Goal: Task Accomplishment & Management: Manage account settings

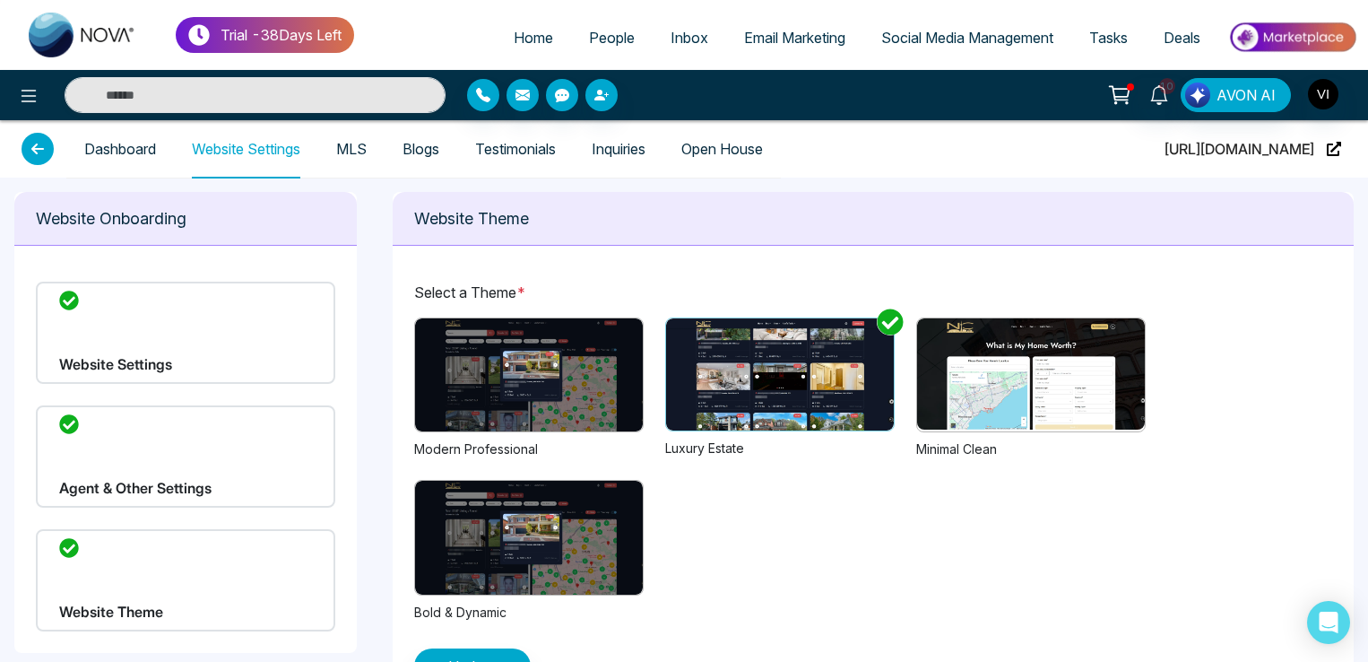
scroll to position [57, 0]
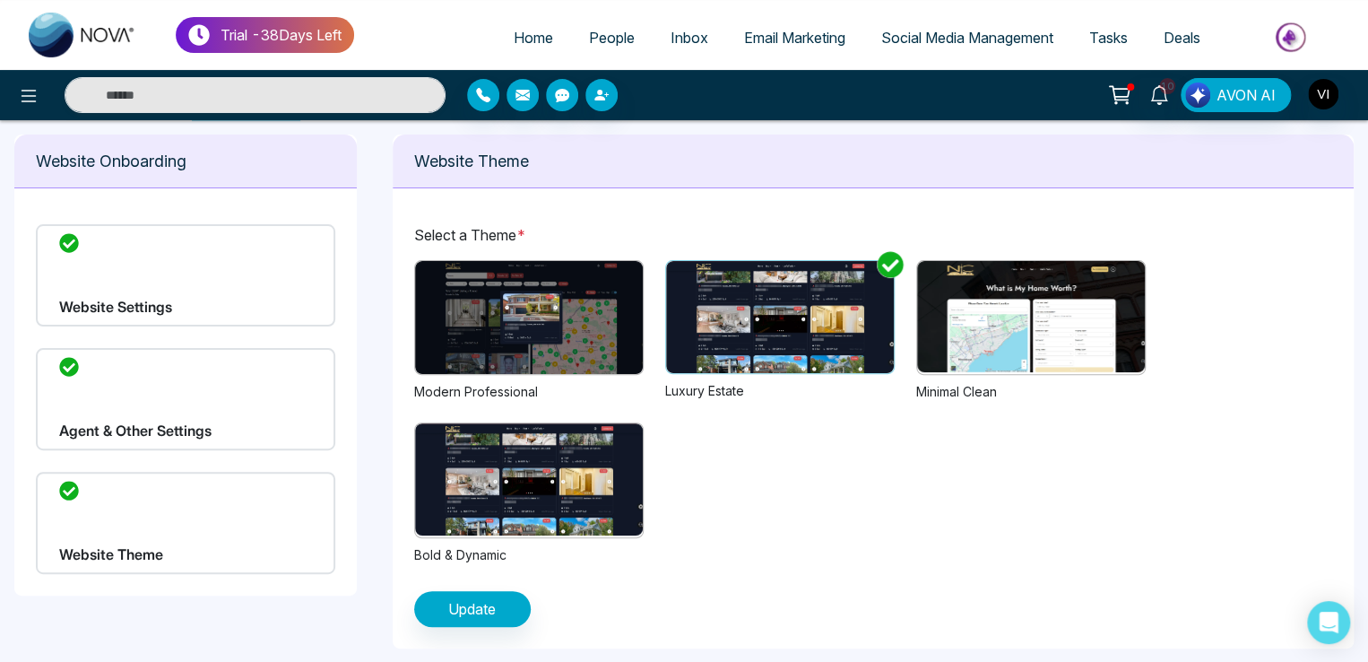
click at [610, 39] on span "People" at bounding box center [612, 38] width 46 height 18
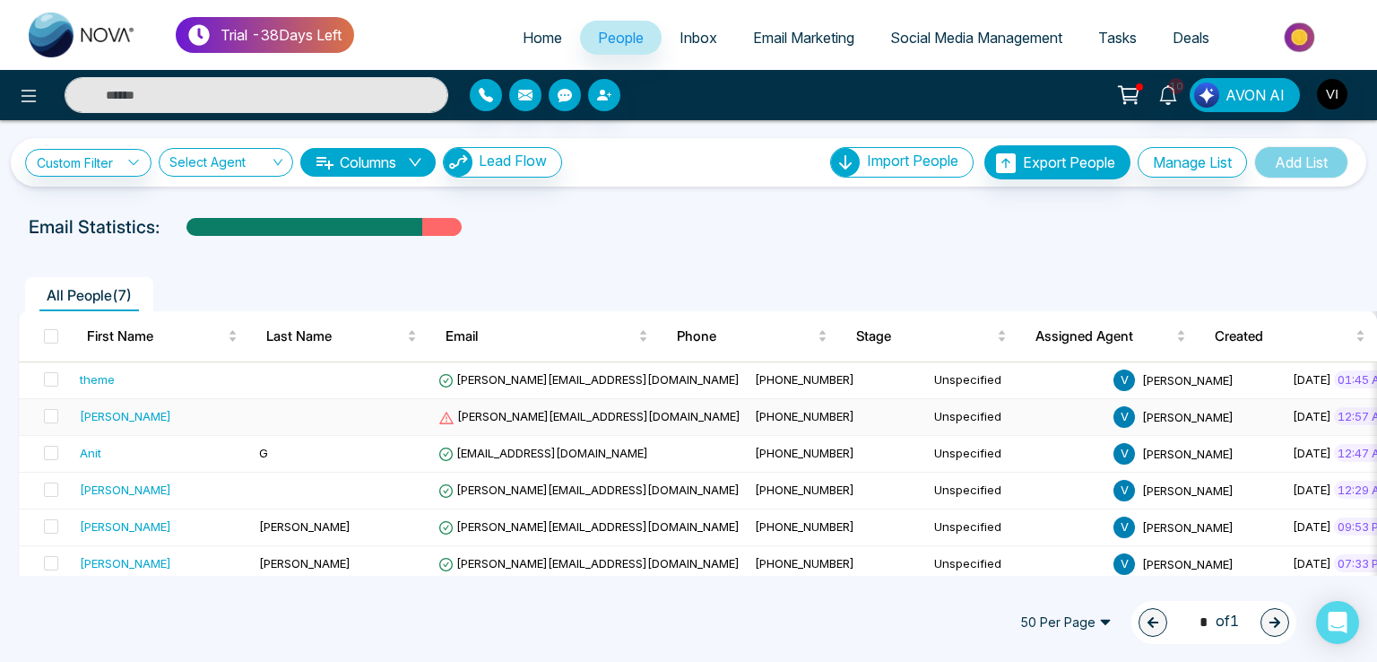
scroll to position [51, 0]
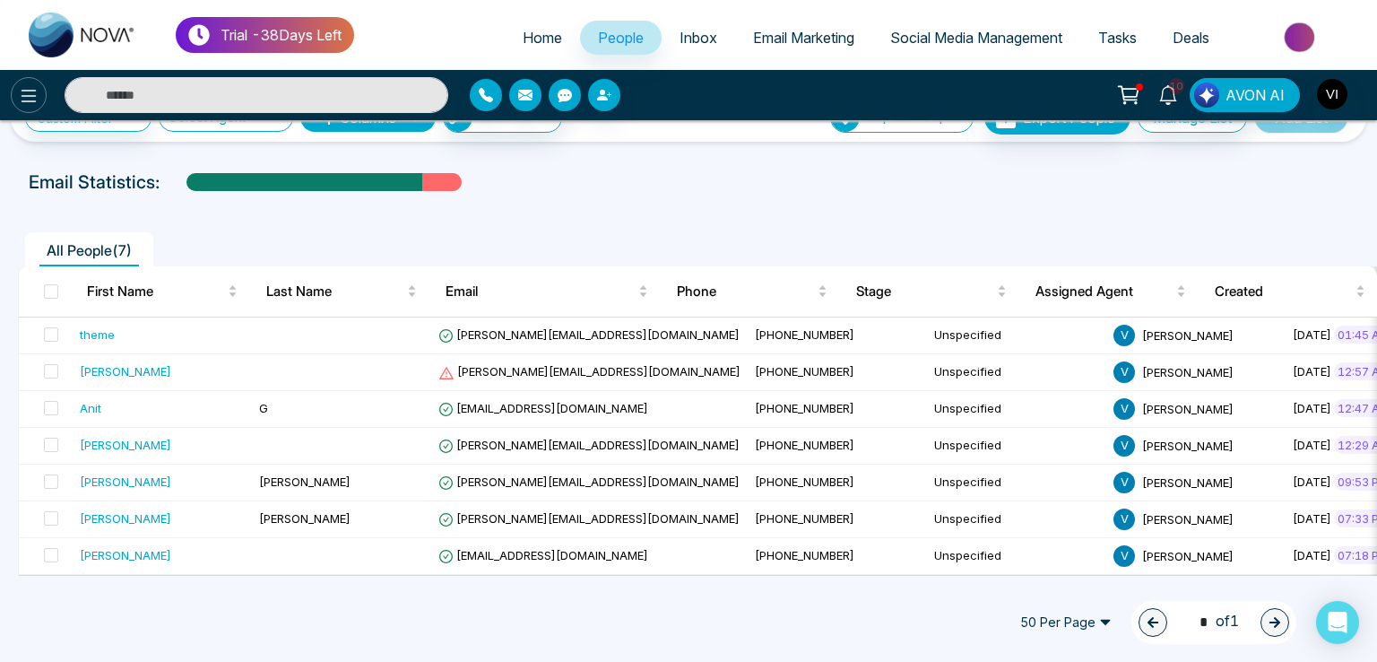
click at [29, 94] on icon at bounding box center [29, 96] width 22 height 22
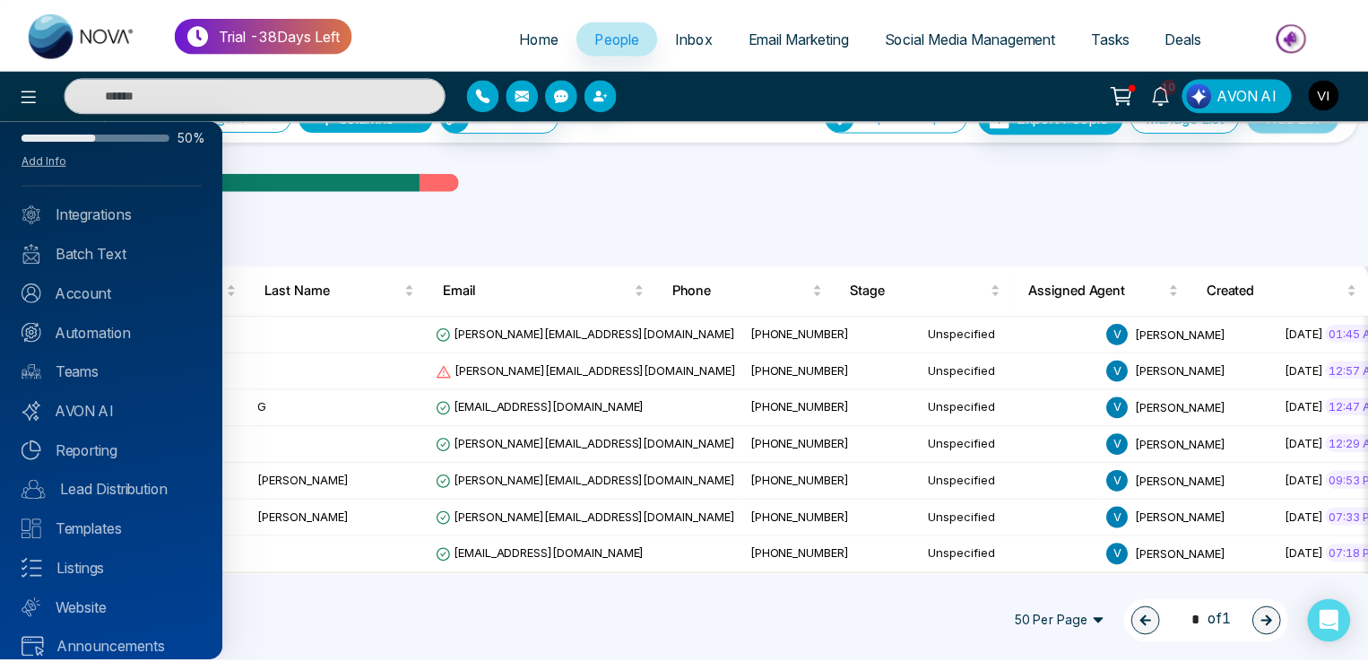
scroll to position [64, 0]
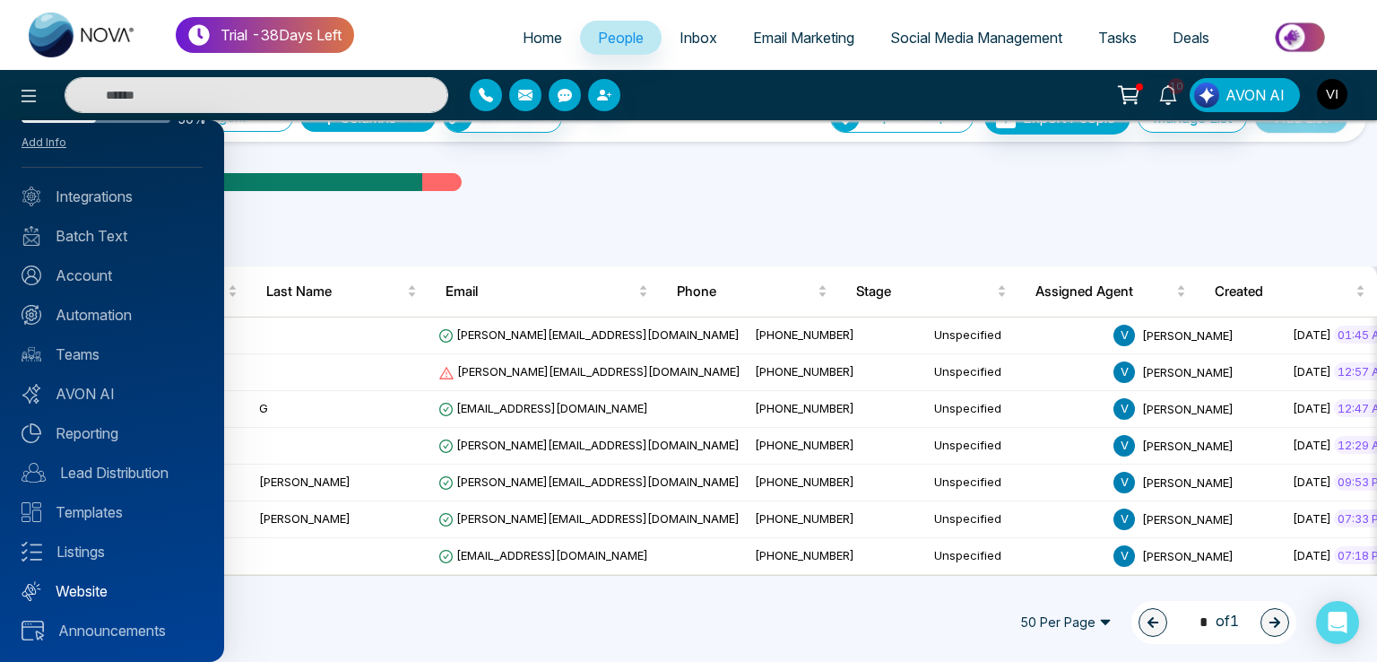
click at [82, 592] on link "Website" at bounding box center [112, 591] width 181 height 22
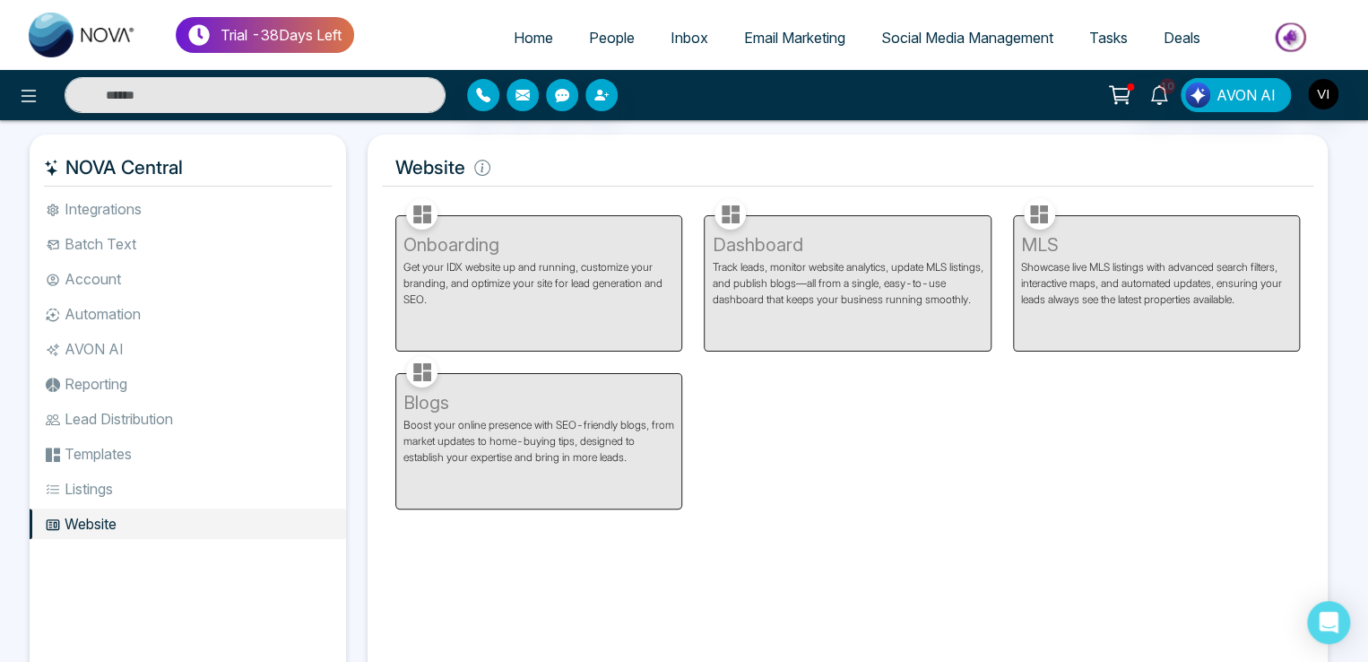
click at [828, 288] on div "Dashboard Track leads, monitor website analytics, update MLS listings, and publ…" at bounding box center [847, 273] width 308 height 158
click at [789, 280] on div "Dashboard Track leads, monitor website analytics, update MLS listings, and publ…" at bounding box center [847, 273] width 308 height 158
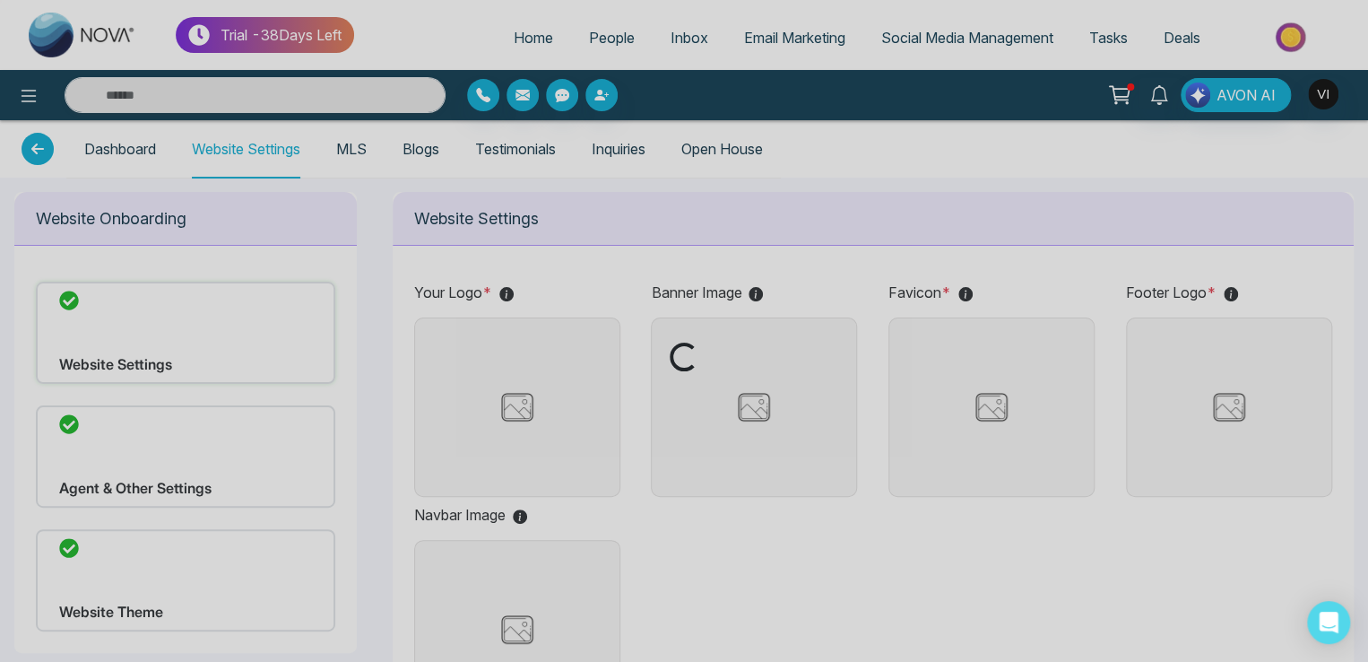
type input "**********"
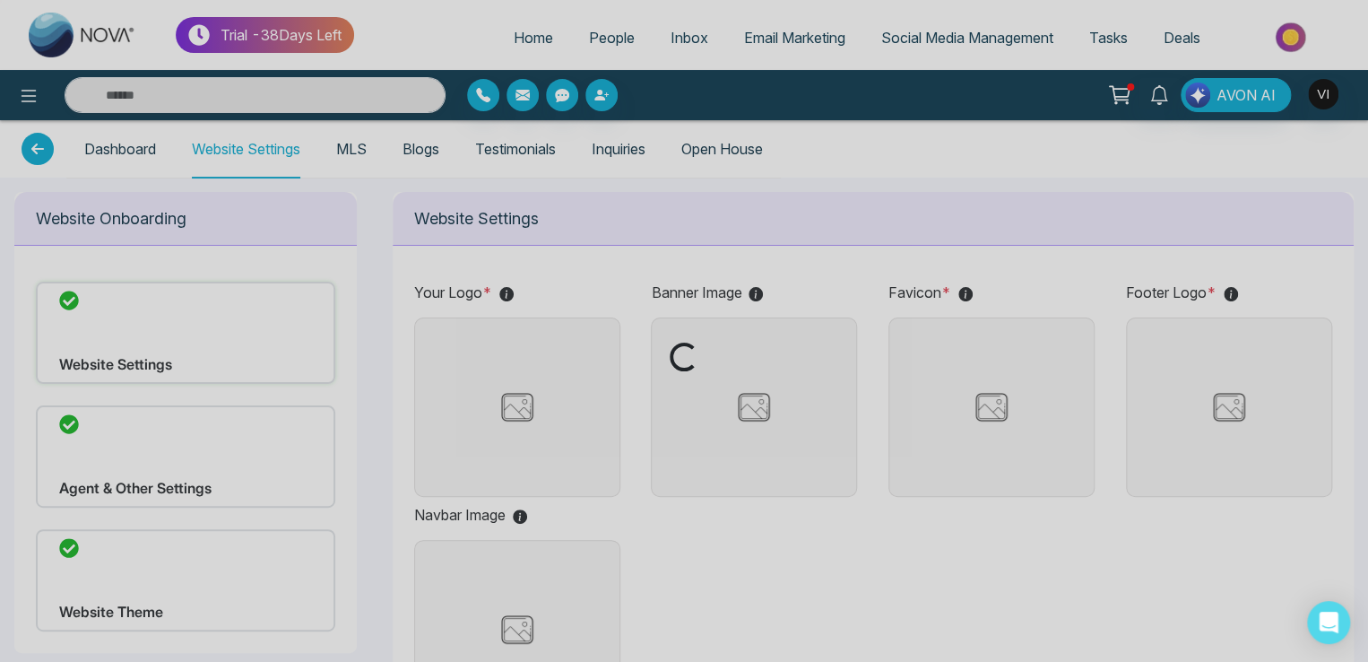
type input "**********"
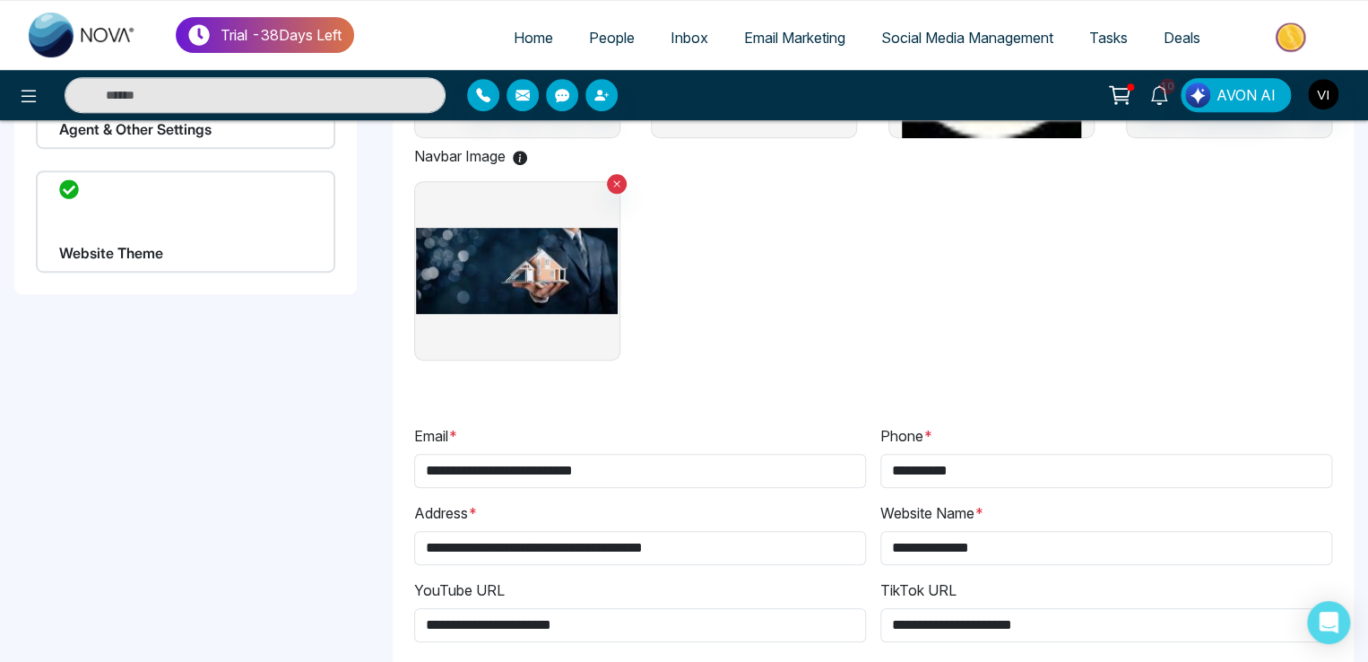
click at [164, 227] on div "Website Theme" at bounding box center [185, 221] width 299 height 102
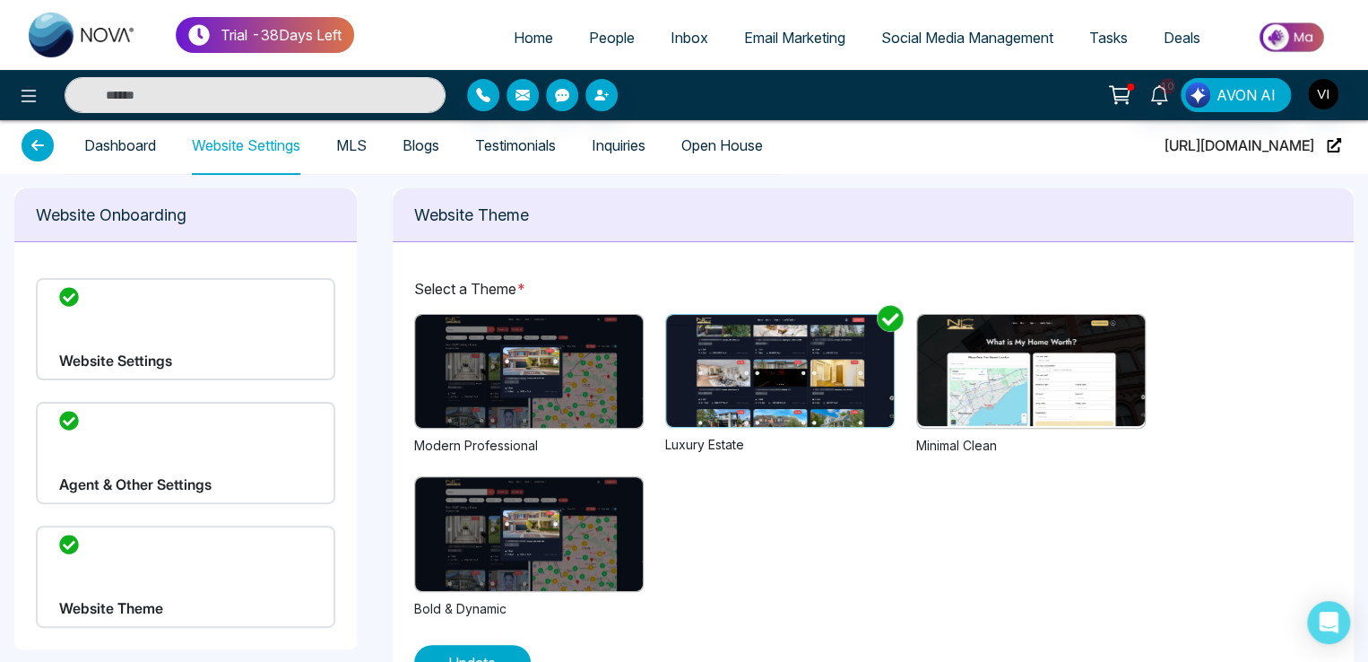
scroll to position [57, 0]
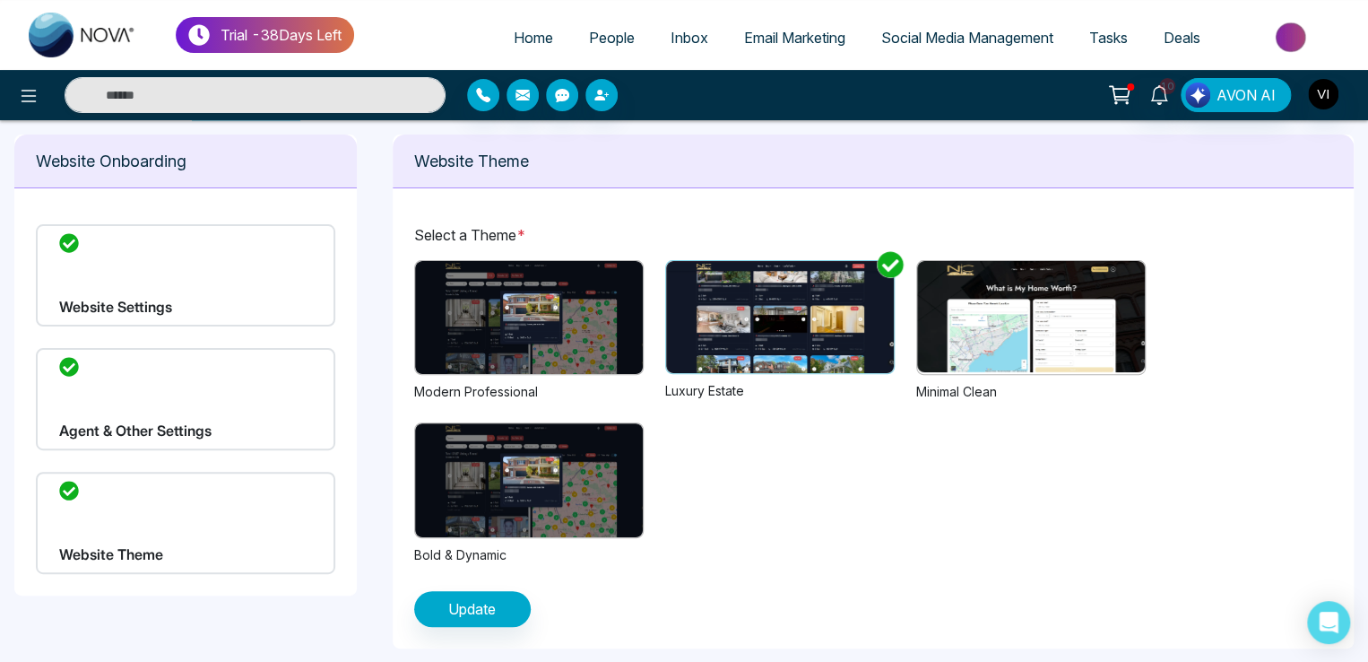
click at [482, 323] on img at bounding box center [529, 317] width 228 height 113
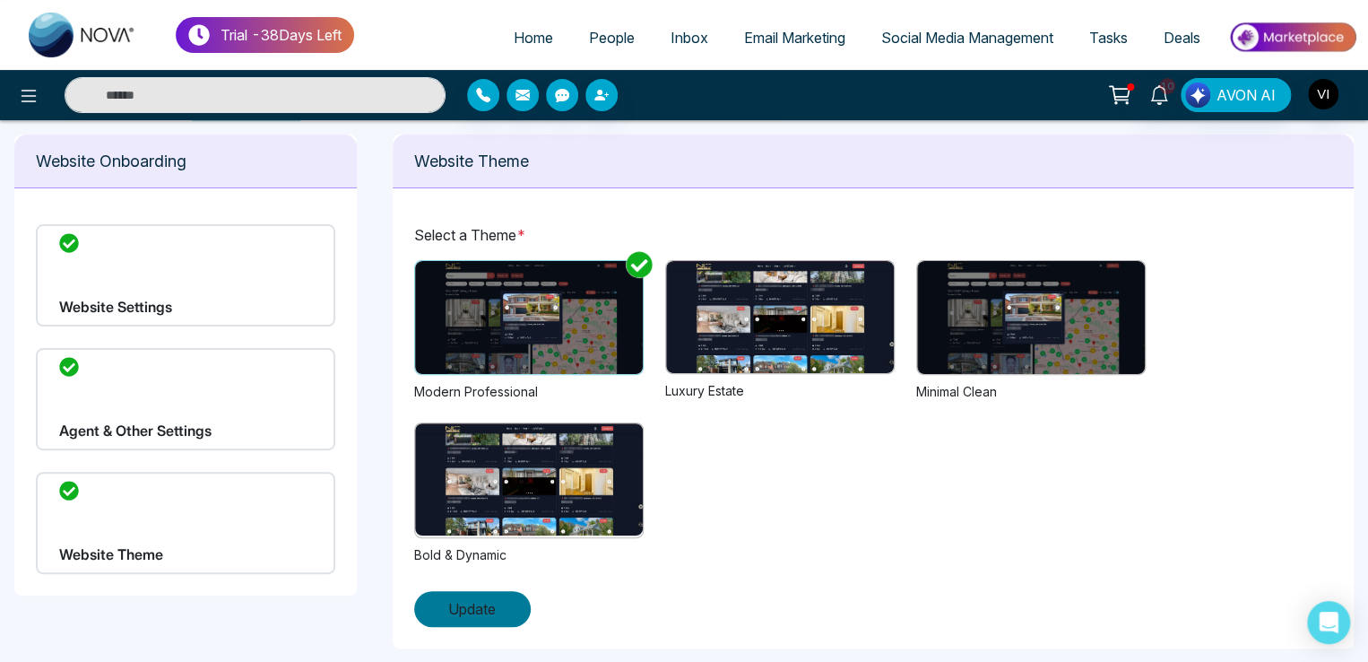
click at [489, 613] on span "Update" at bounding box center [472, 609] width 48 height 22
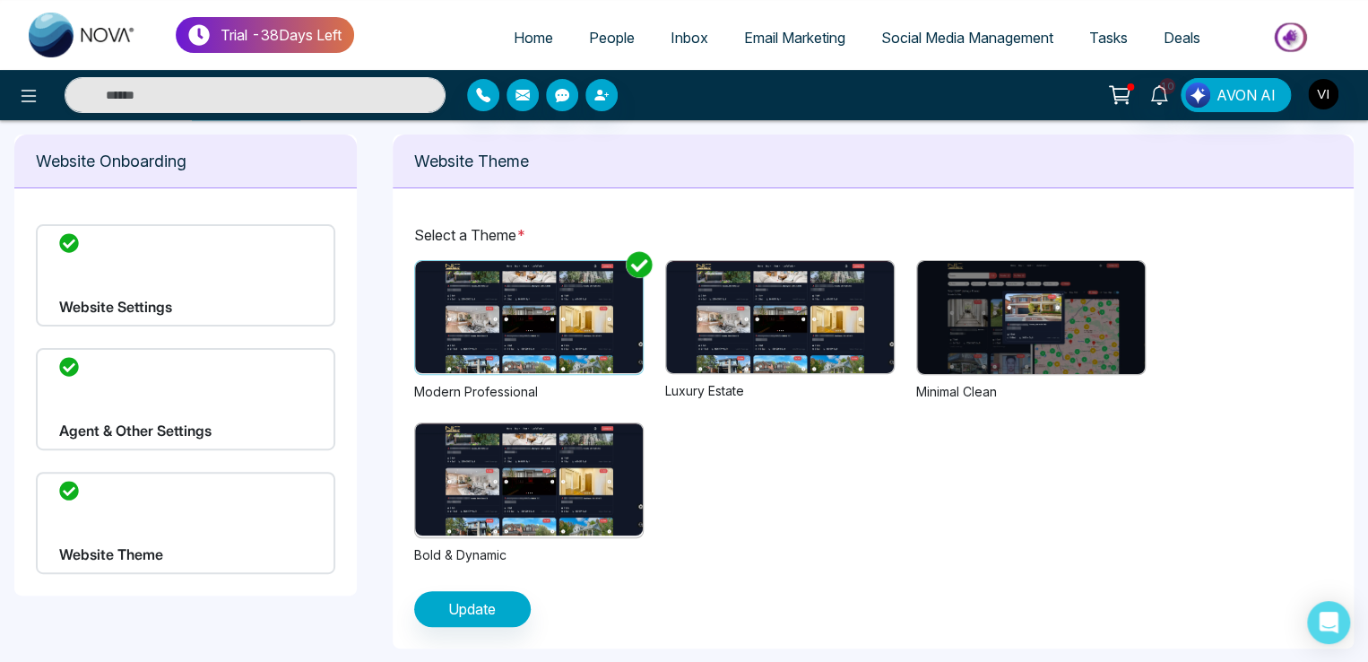
click at [968, 293] on img at bounding box center [1031, 317] width 228 height 113
click at [498, 617] on button "Update" at bounding box center [472, 609] width 117 height 36
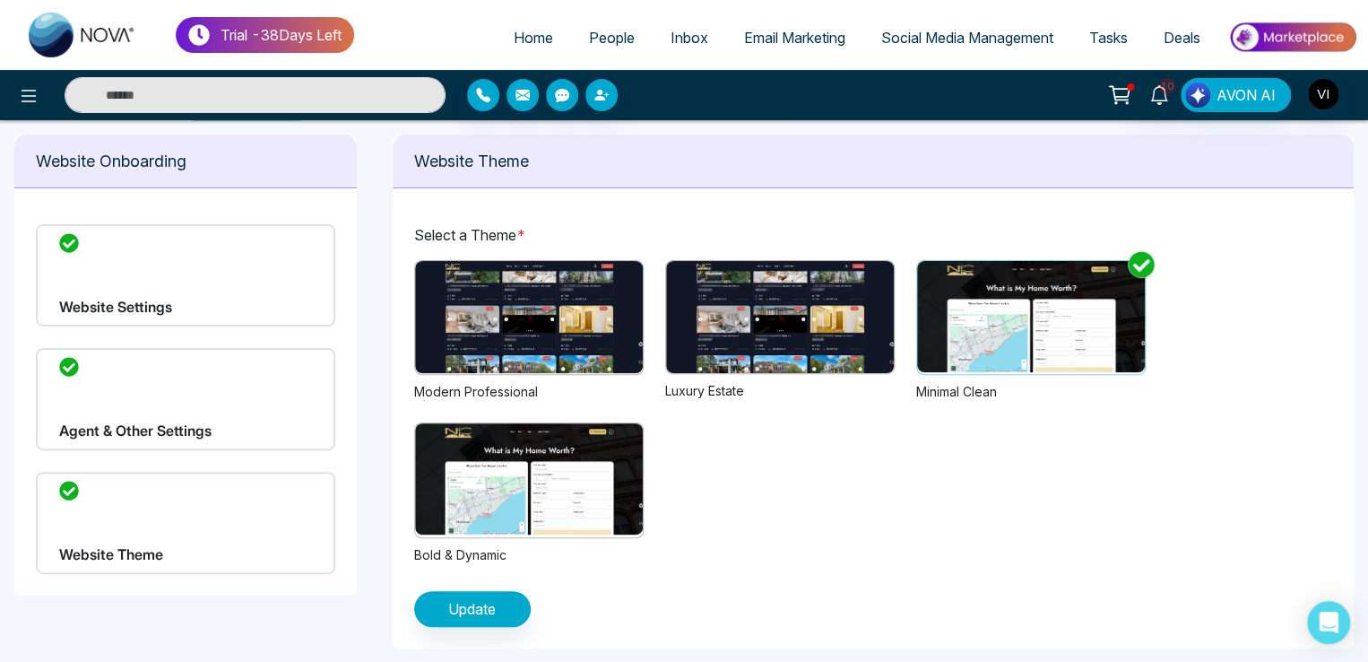
click at [786, 327] on img at bounding box center [780, 317] width 228 height 112
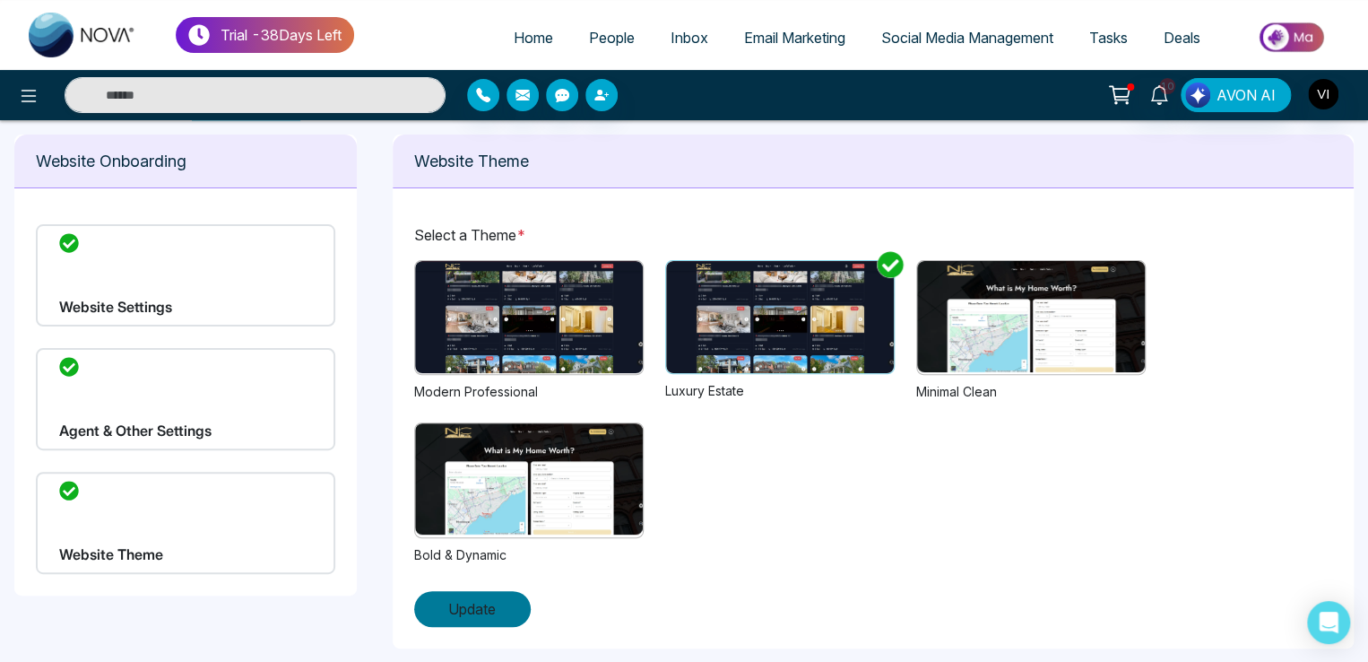
click at [475, 613] on span "Update" at bounding box center [472, 609] width 48 height 22
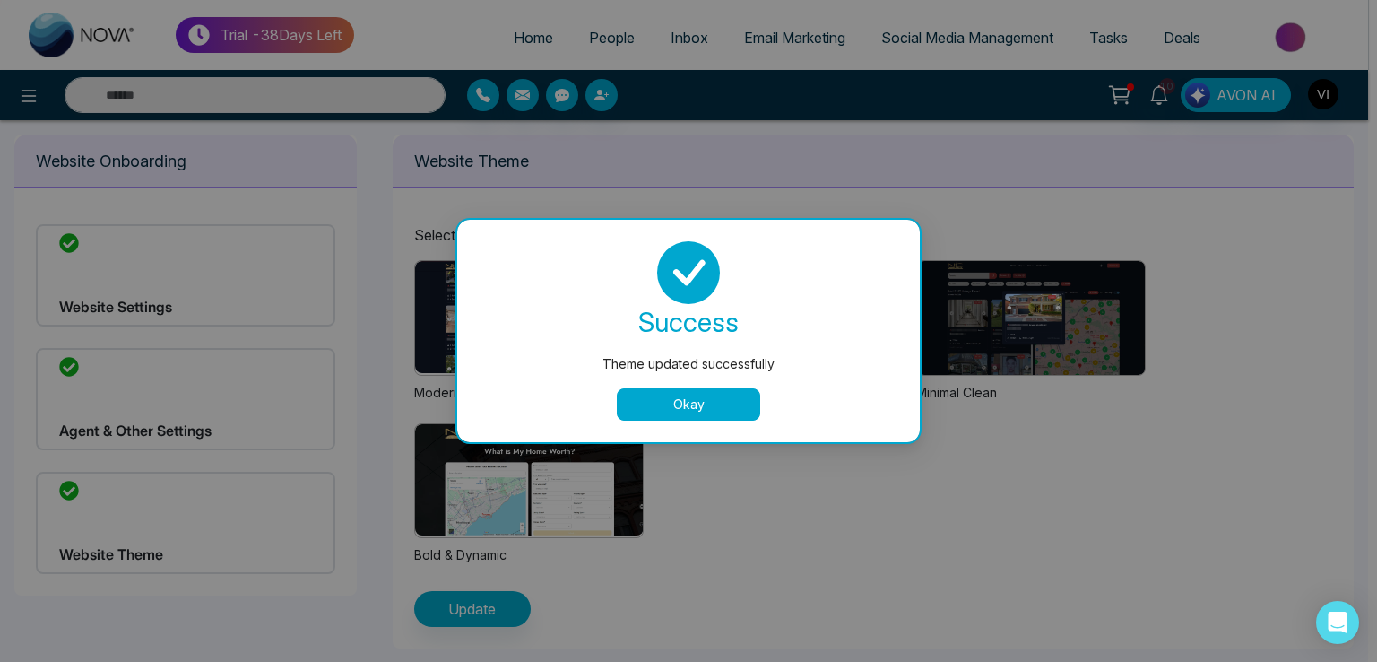
click at [712, 406] on button "Okay" at bounding box center [688, 404] width 143 height 32
